Goal: Task Accomplishment & Management: Manage account settings

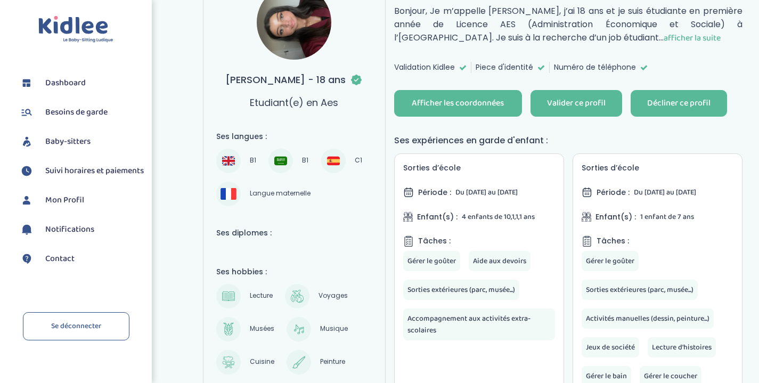
scroll to position [156, 0]
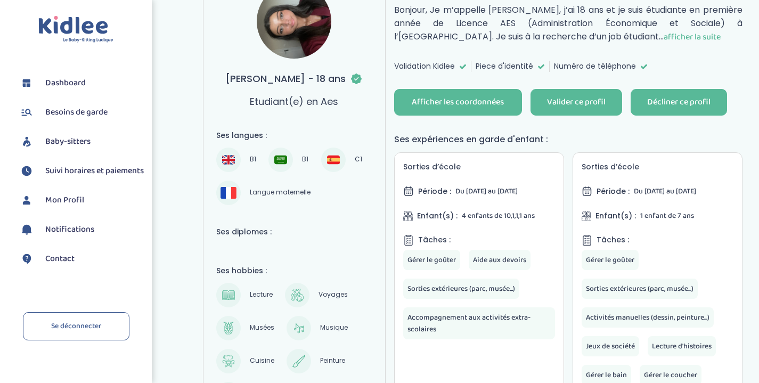
click at [703, 94] on button "Décliner ce profil" at bounding box center [679, 102] width 96 height 27
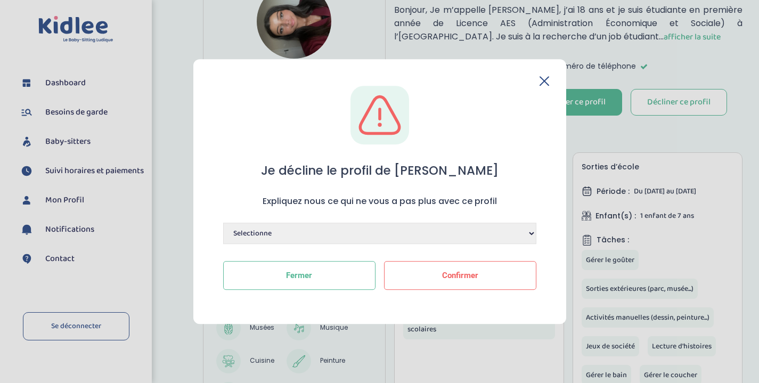
click at [546, 85] on icon at bounding box center [545, 81] width 10 height 10
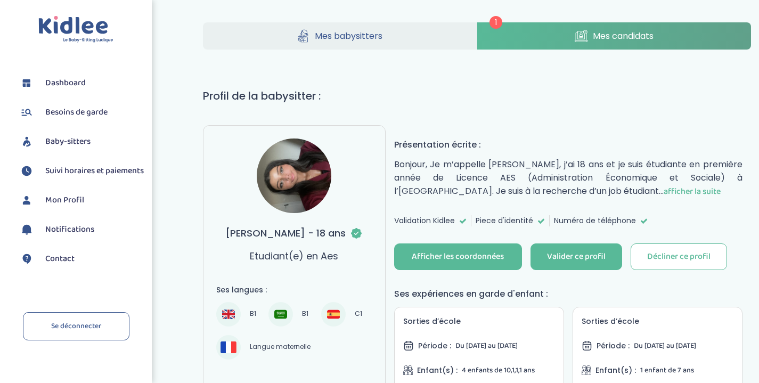
scroll to position [2, 0]
click at [680, 189] on span "afficher la suite" at bounding box center [692, 190] width 57 height 13
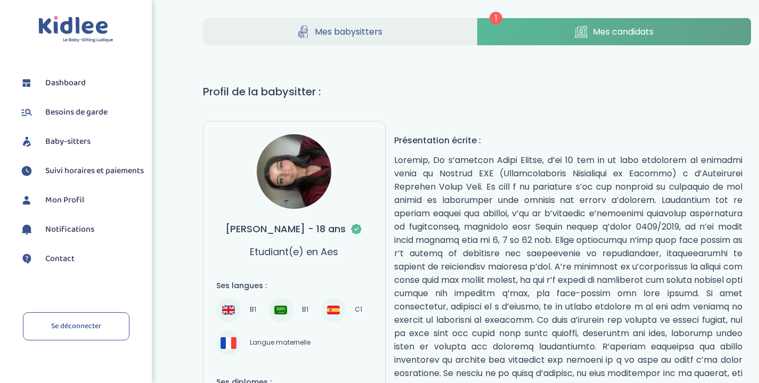
scroll to position [8, 0]
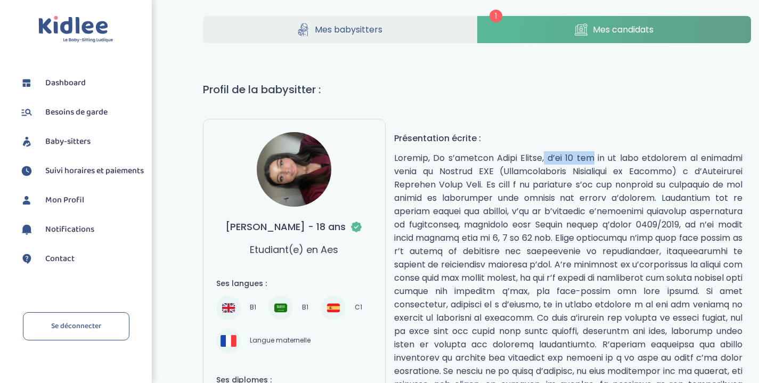
drag, startPoint x: 492, startPoint y: 156, endPoint x: 548, endPoint y: 158, distance: 56.0
click at [548, 158] on p "réduire" at bounding box center [568, 304] width 348 height 307
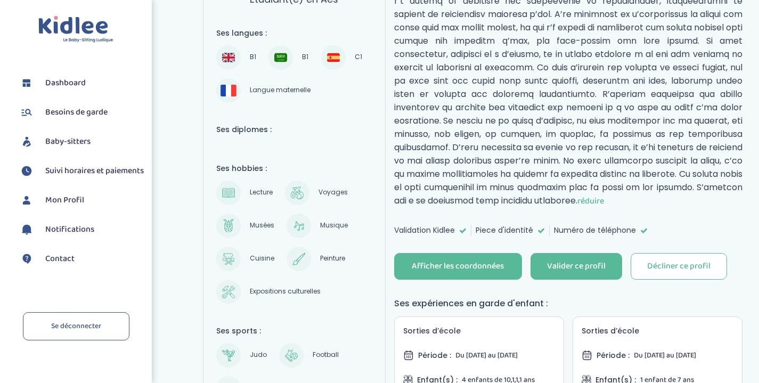
scroll to position [236, 0]
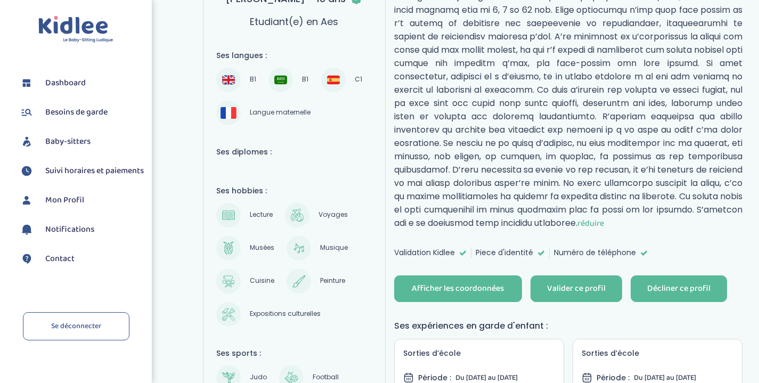
click at [668, 295] on button "Décliner ce profil" at bounding box center [679, 288] width 96 height 27
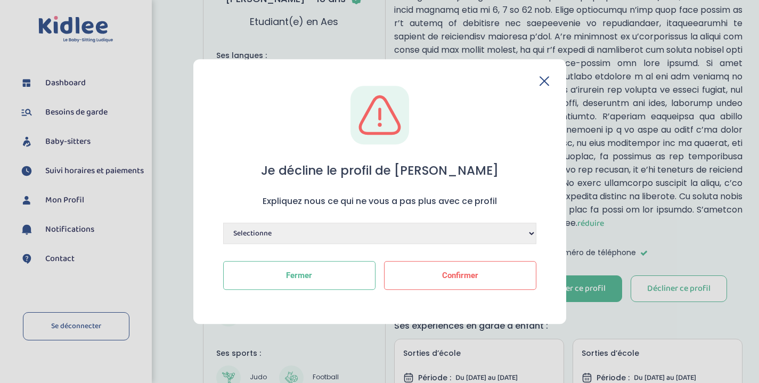
scroll to position [236, 0]
click at [490, 232] on select "Selectionne Manque de dynamisme Manque d'expérience Manque de motivation Dispon…" at bounding box center [379, 233] width 313 height 21
select select "Habite trop loin"
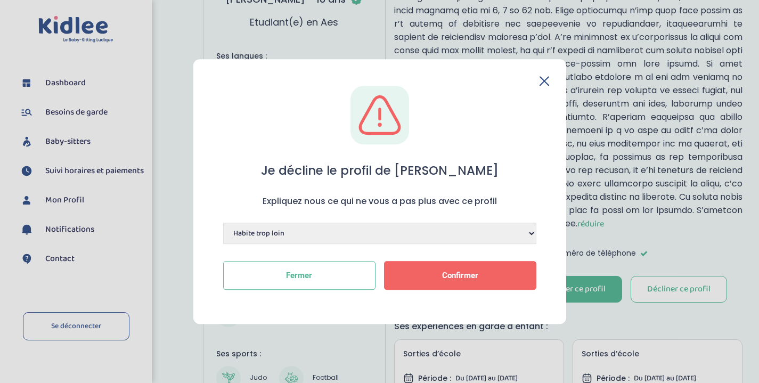
click at [436, 273] on button "Confirmer" at bounding box center [460, 275] width 152 height 29
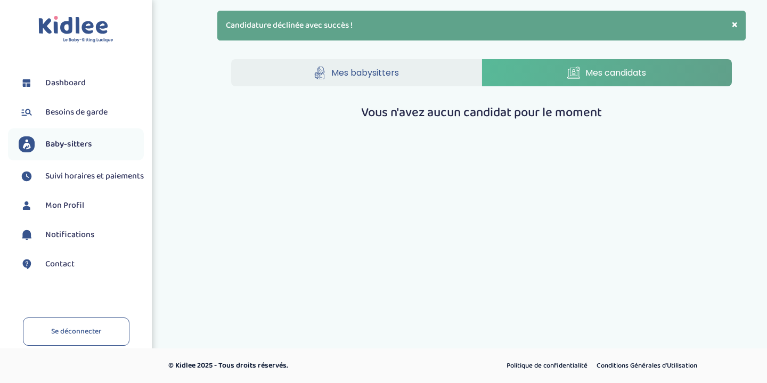
click at [73, 83] on span "Dashboard" at bounding box center [65, 83] width 40 height 13
